Goal: Navigation & Orientation: Find specific page/section

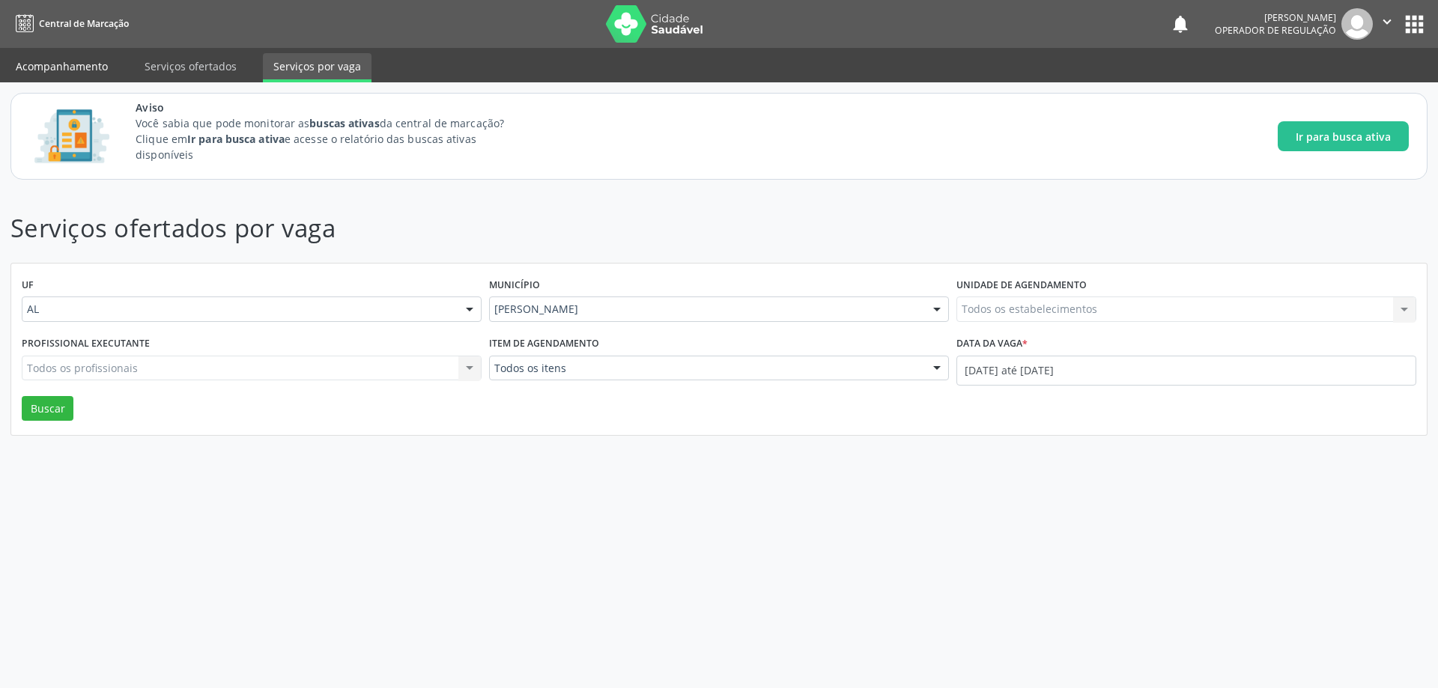
click at [66, 58] on link "Acompanhamento" at bounding box center [61, 66] width 113 height 26
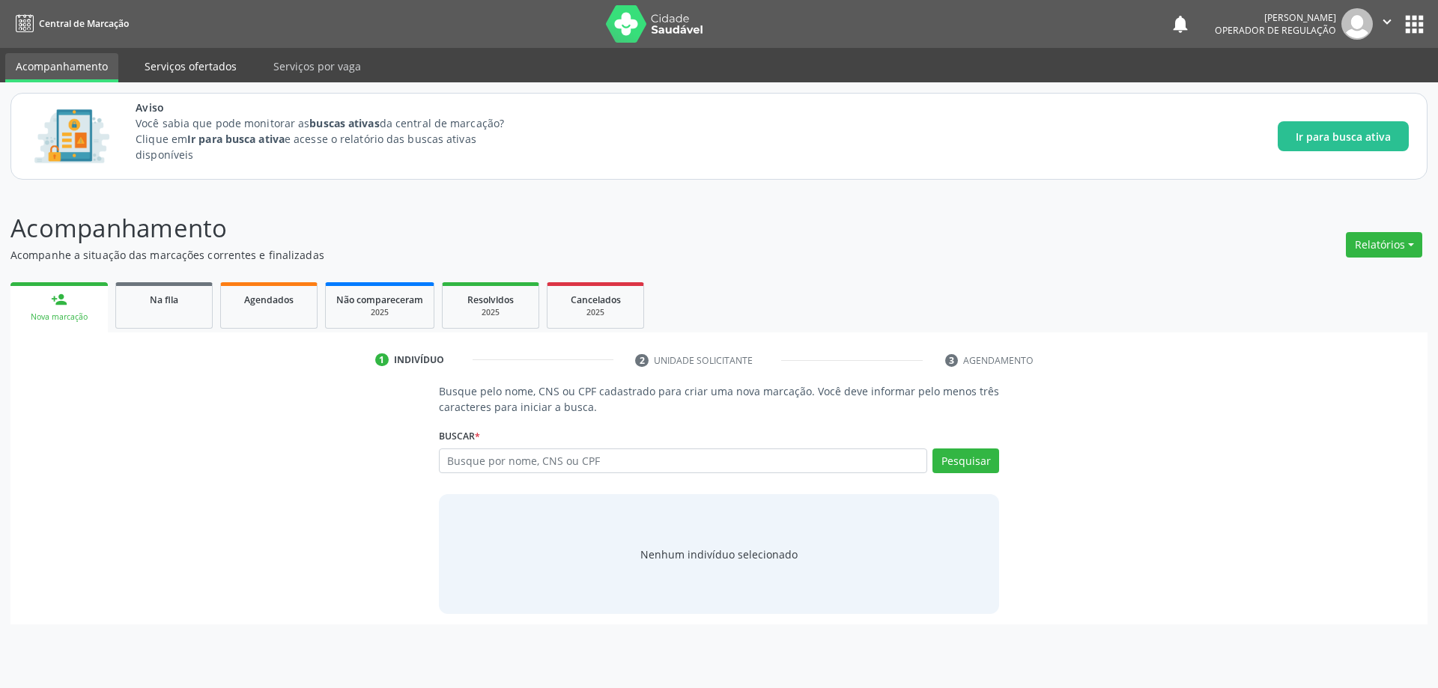
click at [177, 66] on link "Serviços ofertados" at bounding box center [190, 66] width 113 height 26
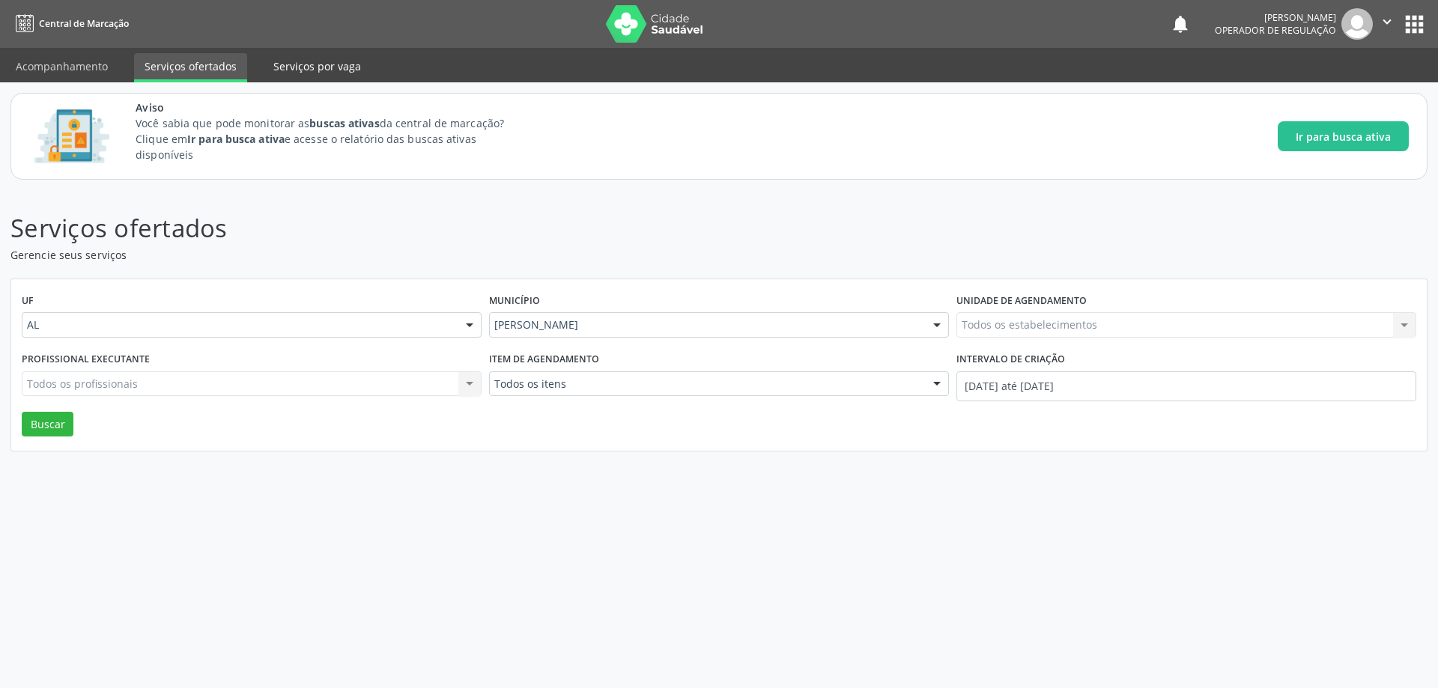
click at [335, 74] on link "Serviços por vaga" at bounding box center [317, 66] width 109 height 26
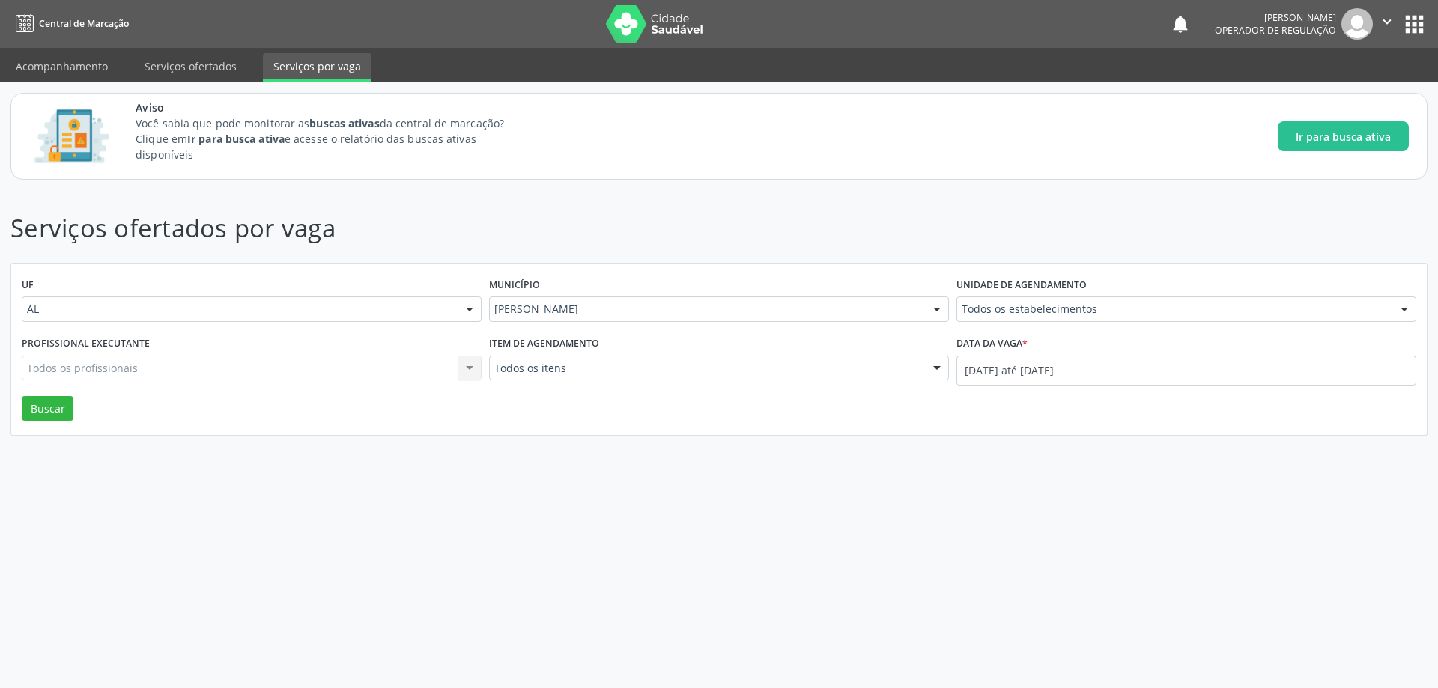
click at [375, 375] on div "Todos os profissionais Todos os profissionais Nenhum resultado encontrado para:…" at bounding box center [252, 368] width 460 height 25
click at [376, 369] on div "Todos os profissionais Todos os profissionais Nenhum resultado encontrado para:…" at bounding box center [252, 368] width 460 height 25
click at [1322, 140] on span "Ir para busca ativa" at bounding box center [1342, 137] width 95 height 16
